Goal: Find specific fact: Find specific fact

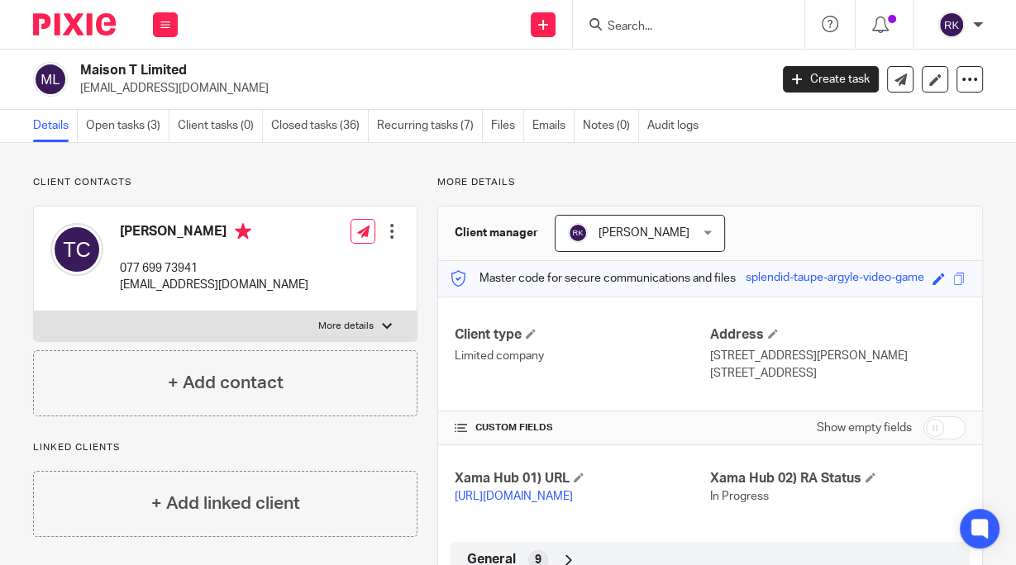
click at [617, 12] on div at bounding box center [688, 24] width 231 height 49
click at [617, 20] on input "Search" at bounding box center [680, 27] width 149 height 15
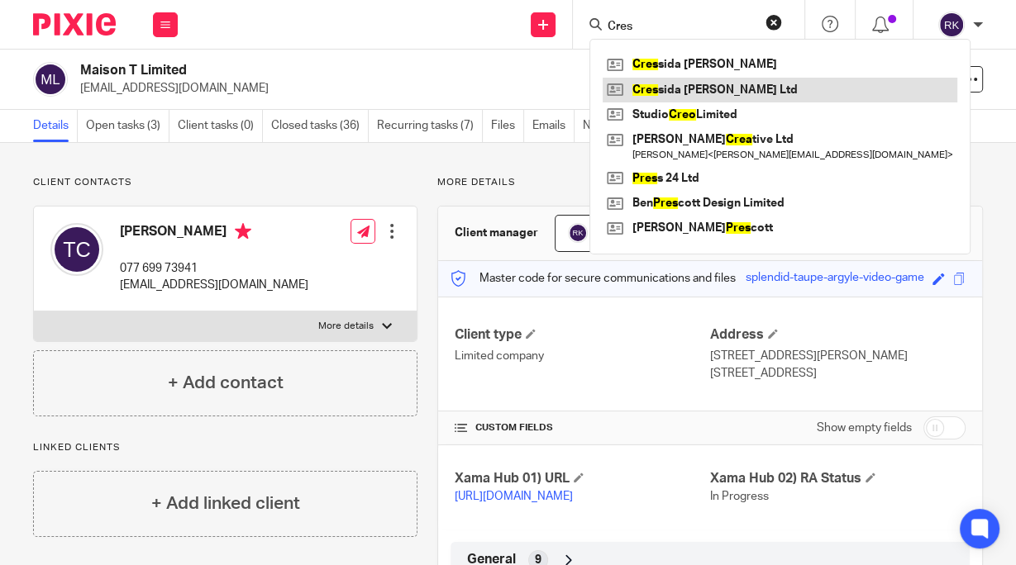
type input "Cres"
click at [673, 92] on link at bounding box center [779, 90] width 355 height 25
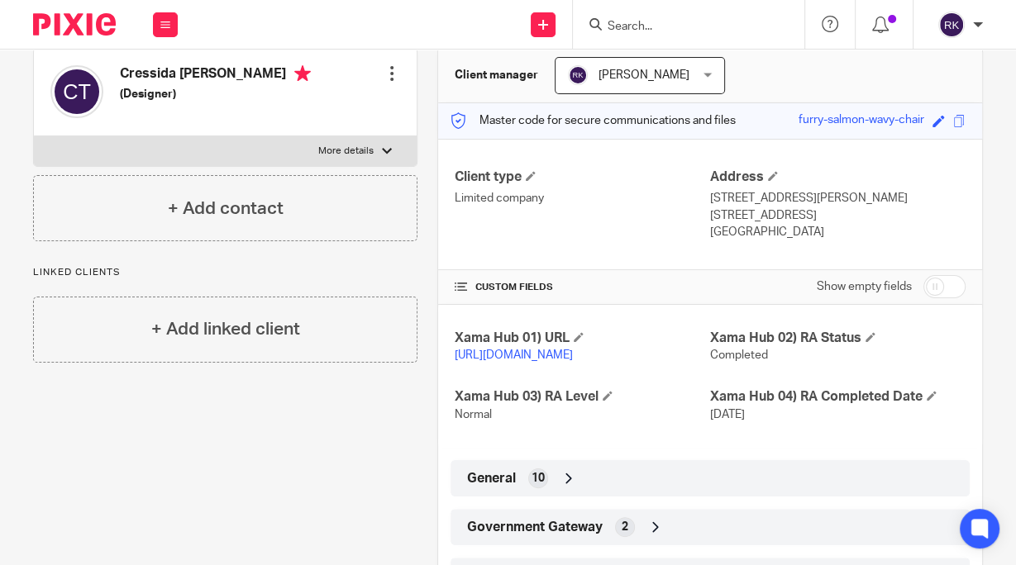
scroll to position [264, 0]
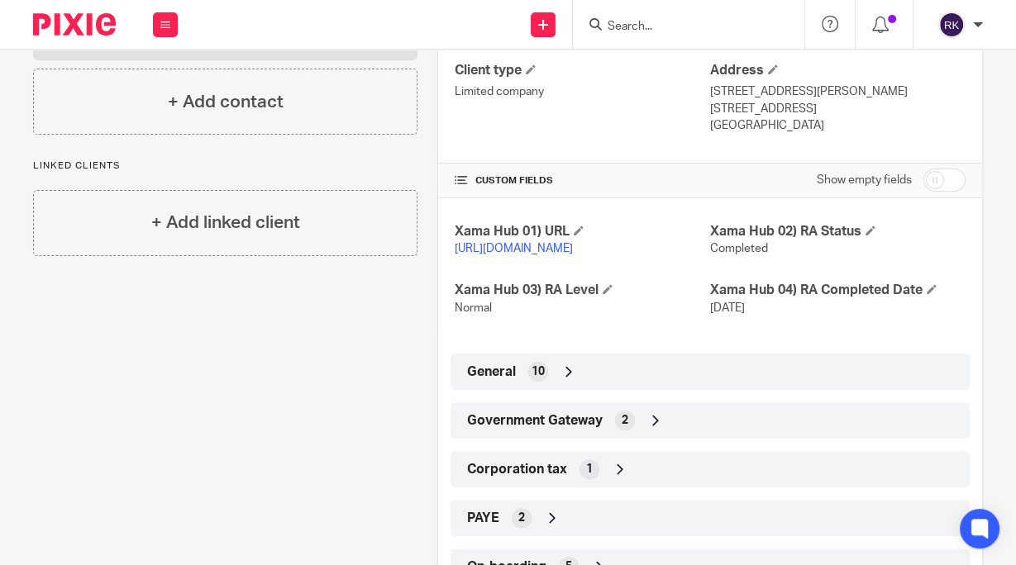
click at [575, 386] on div "General 10" at bounding box center [710, 372] width 494 height 28
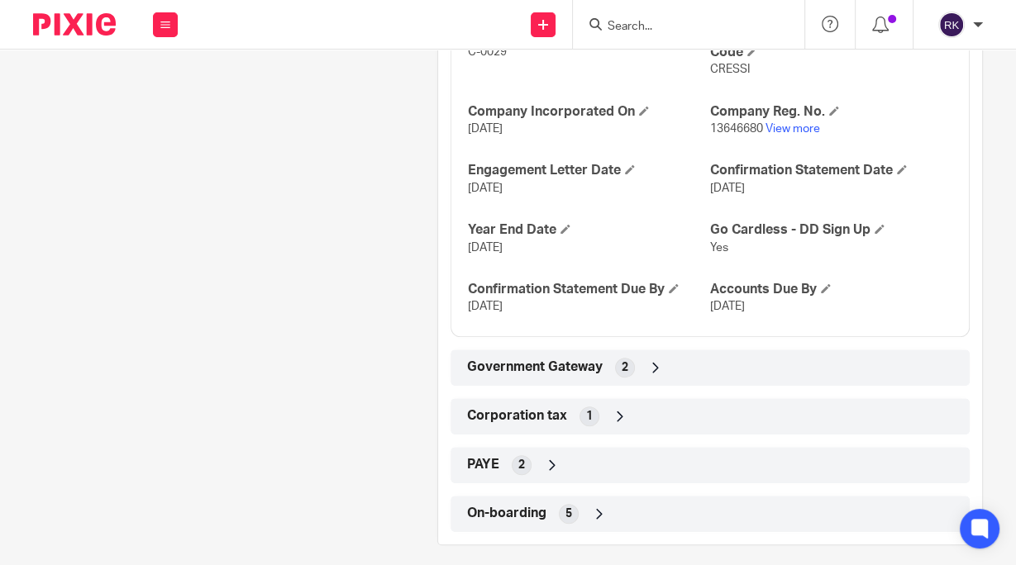
scroll to position [678, 0]
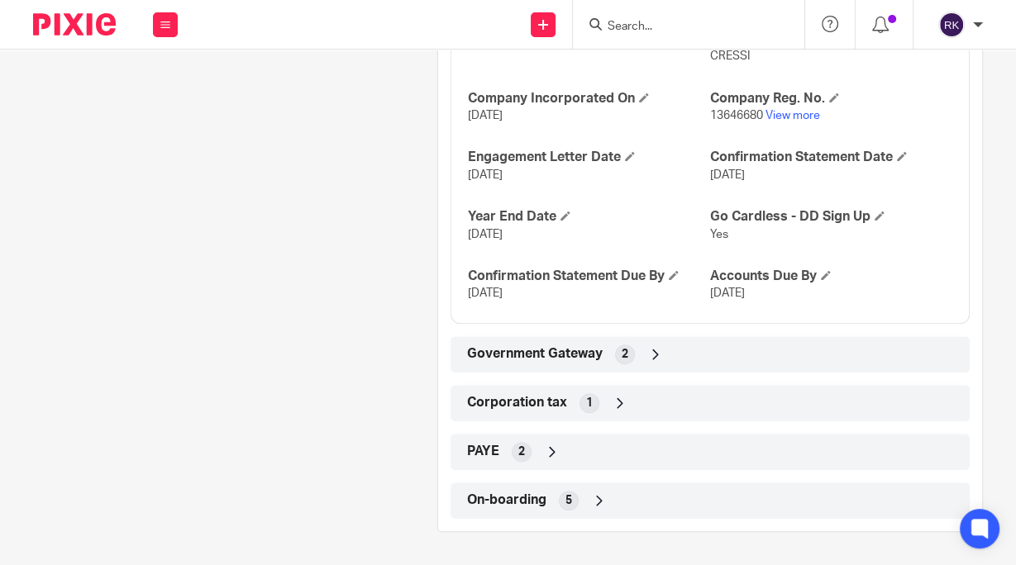
click at [700, 359] on div "Government Gateway 2" at bounding box center [710, 354] width 494 height 28
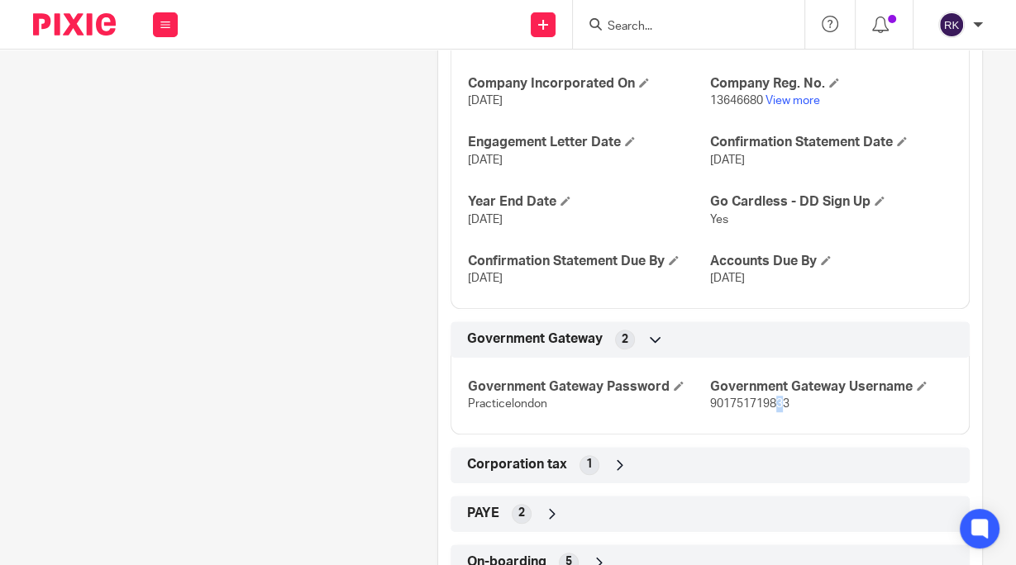
click at [771, 410] on span "901751719833" at bounding box center [749, 404] width 79 height 12
drag, startPoint x: 783, startPoint y: 421, endPoint x: 702, endPoint y: 422, distance: 81.8
click at [710, 412] on p "901751719833" at bounding box center [831, 404] width 242 height 17
copy span "901751719833"
drag, startPoint x: 547, startPoint y: 426, endPoint x: 458, endPoint y: 423, distance: 89.3
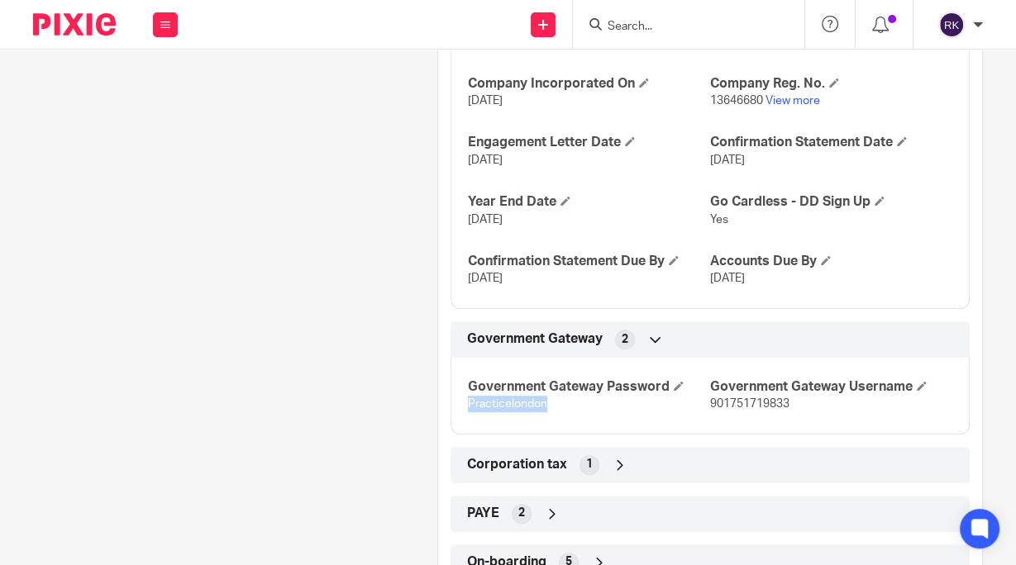
click at [458, 423] on div "Government Gateway Password Practicelondon Government Gateway Username 90175171…" at bounding box center [709, 389] width 519 height 89
copy span "Practicelondon"
